Goal: Transaction & Acquisition: Purchase product/service

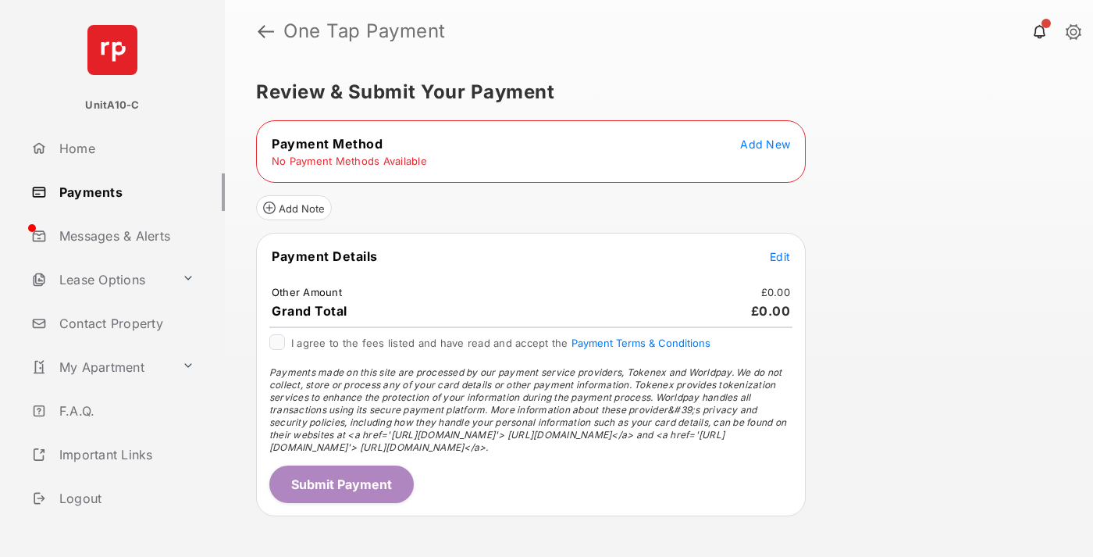
click at [765, 144] on span "Add New" at bounding box center [765, 143] width 50 height 13
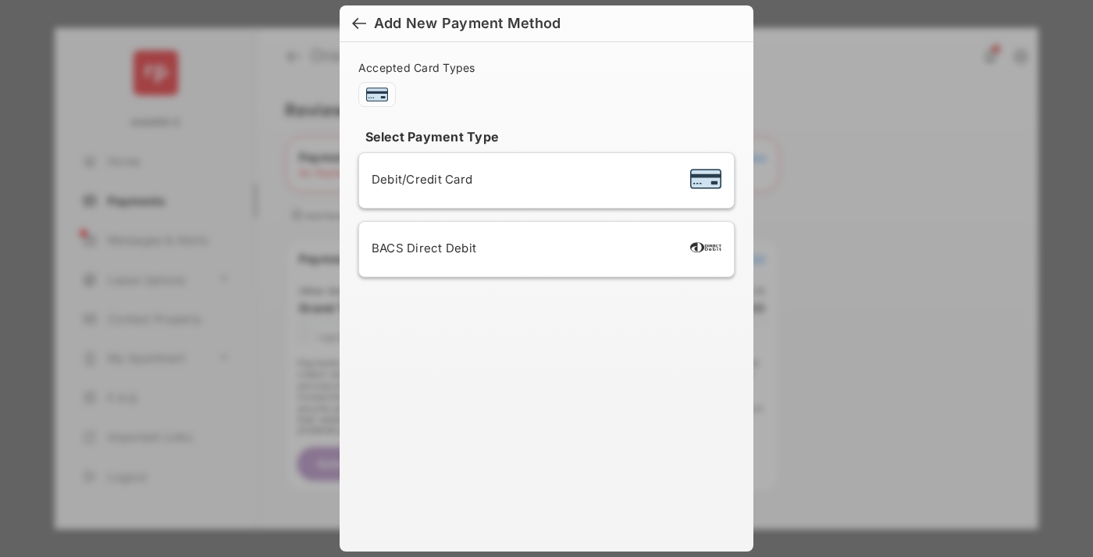
click at [418, 179] on span "Debit/Credit Card" at bounding box center [422, 179] width 101 height 15
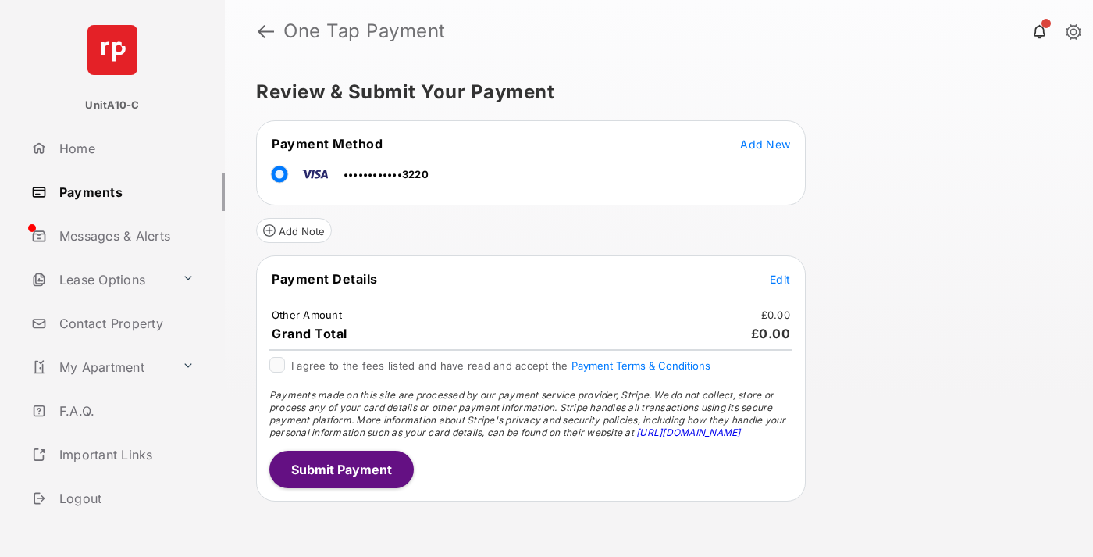
click at [780, 279] on span "Edit" at bounding box center [780, 278] width 20 height 13
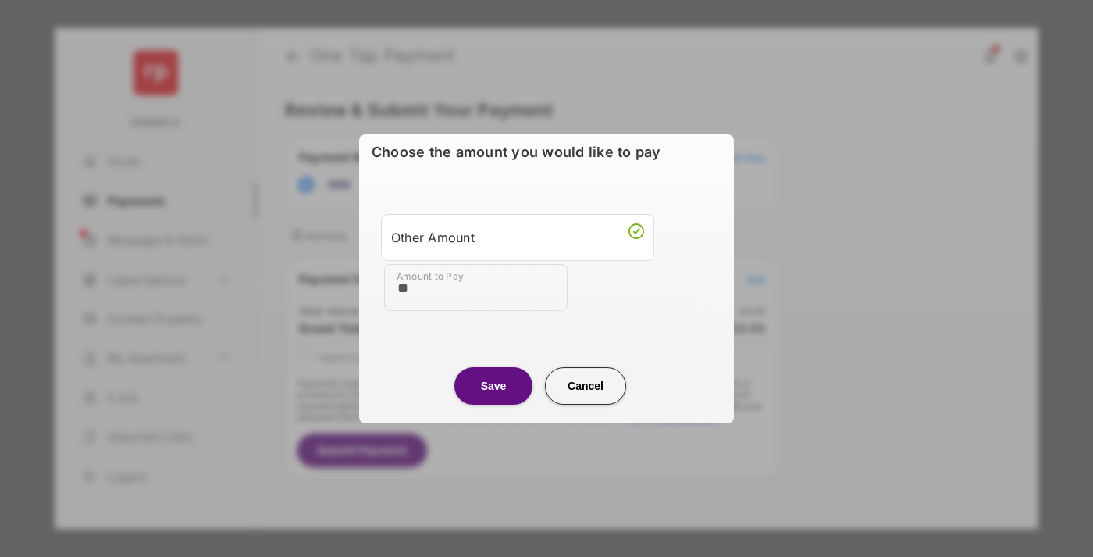
type input "**"
click at [493, 385] on button "Save" at bounding box center [493, 385] width 78 height 37
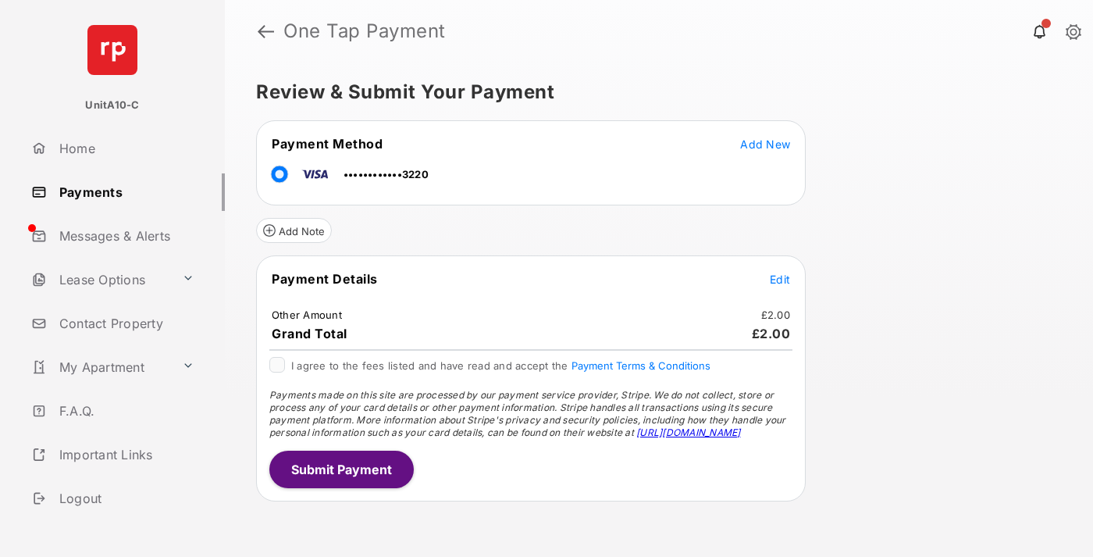
click at [340, 468] on button "Submit Payment" at bounding box center [341, 468] width 144 height 37
